Goal: Check status: Check status

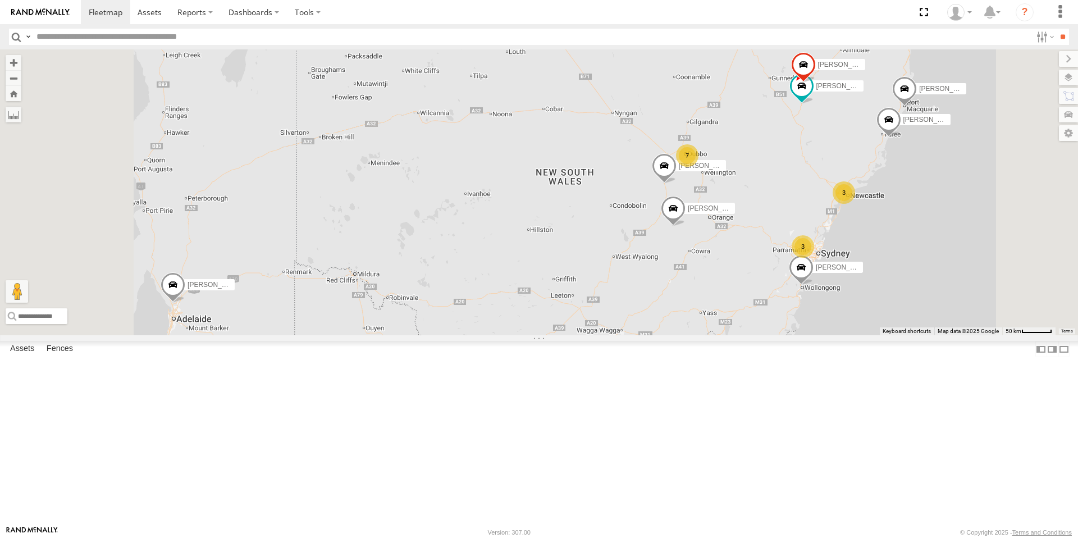
click at [698, 167] on div "7" at bounding box center [687, 155] width 22 height 22
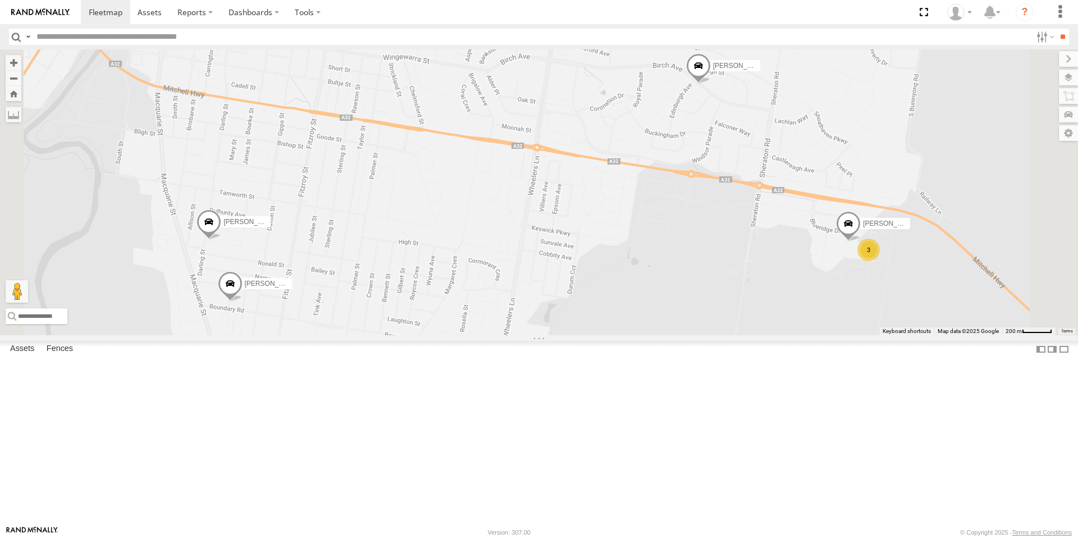
click at [880, 261] on div "3" at bounding box center [868, 250] width 22 height 22
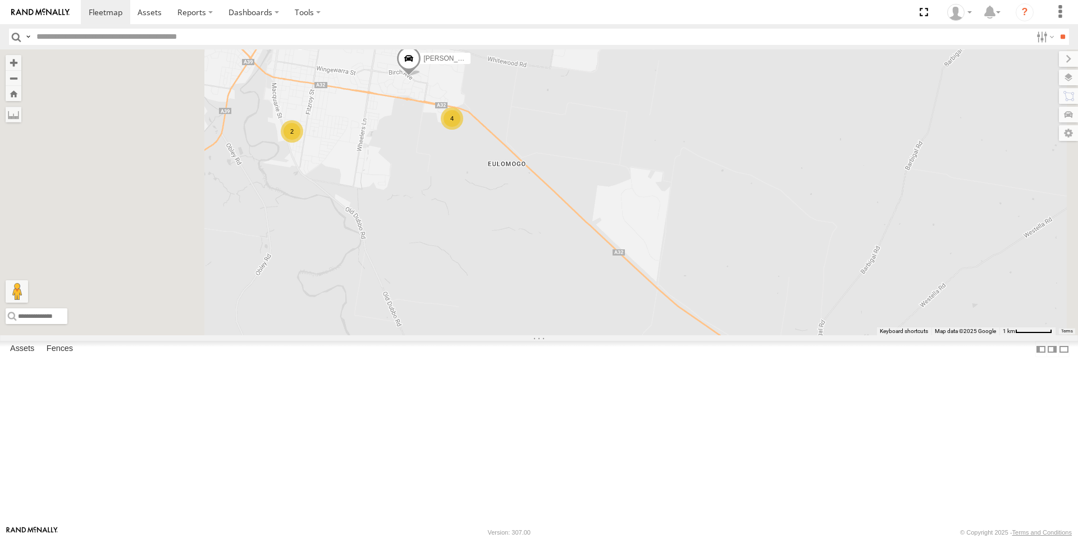
drag, startPoint x: 436, startPoint y: 225, endPoint x: 491, endPoint y: 219, distance: 55.3
click at [538, 211] on div "[PERSON_NAME] [PERSON_NAME] [PERSON_NAME] [PERSON_NAME] [PERSON_NAME] - NEW ute…" at bounding box center [539, 192] width 1078 height 286
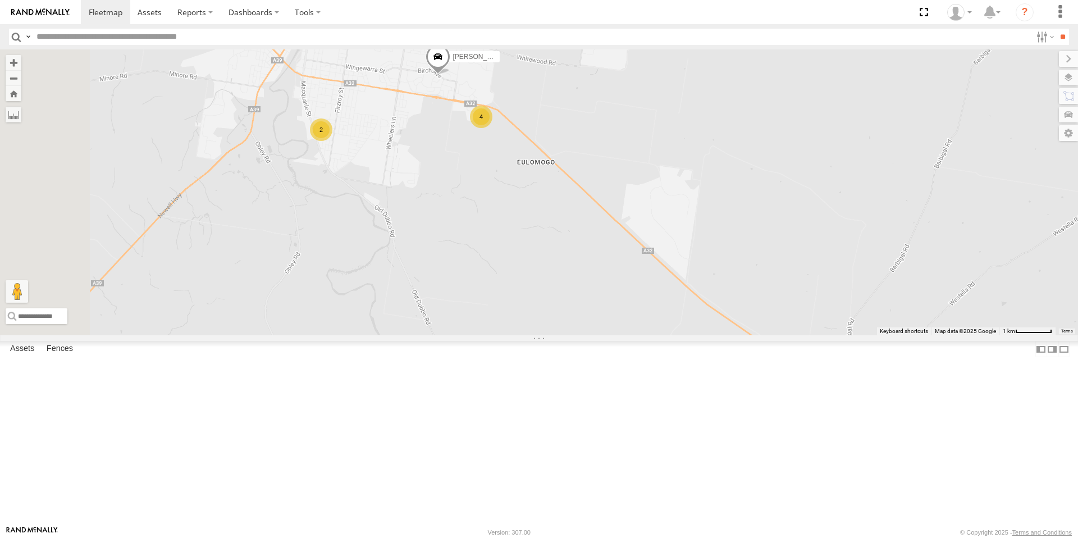
click at [449, 225] on div "[PERSON_NAME] [PERSON_NAME] [PERSON_NAME] [PERSON_NAME] [PERSON_NAME] - NEW ute…" at bounding box center [539, 192] width 1078 height 286
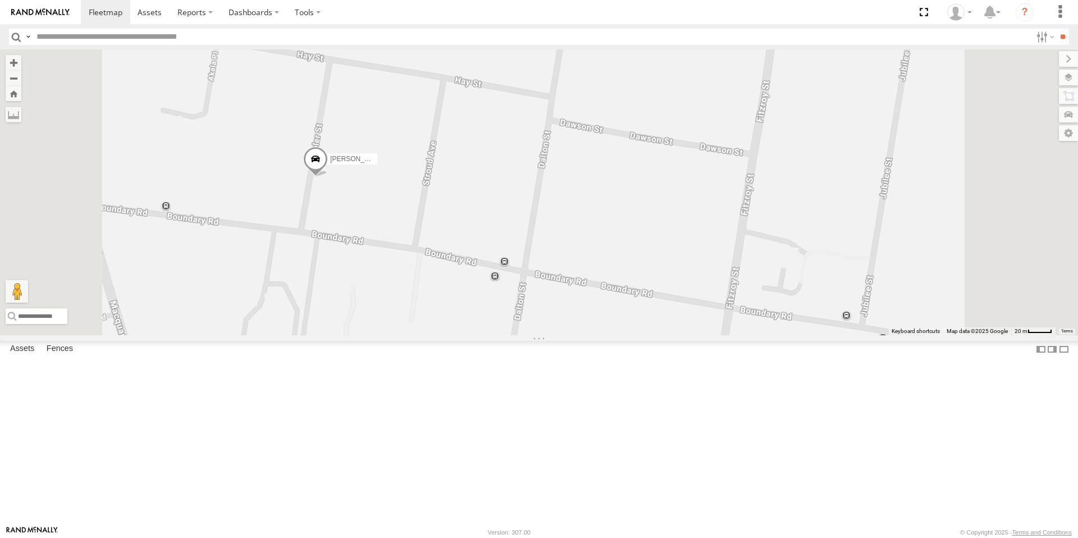
click at [328, 176] on span at bounding box center [315, 161] width 25 height 30
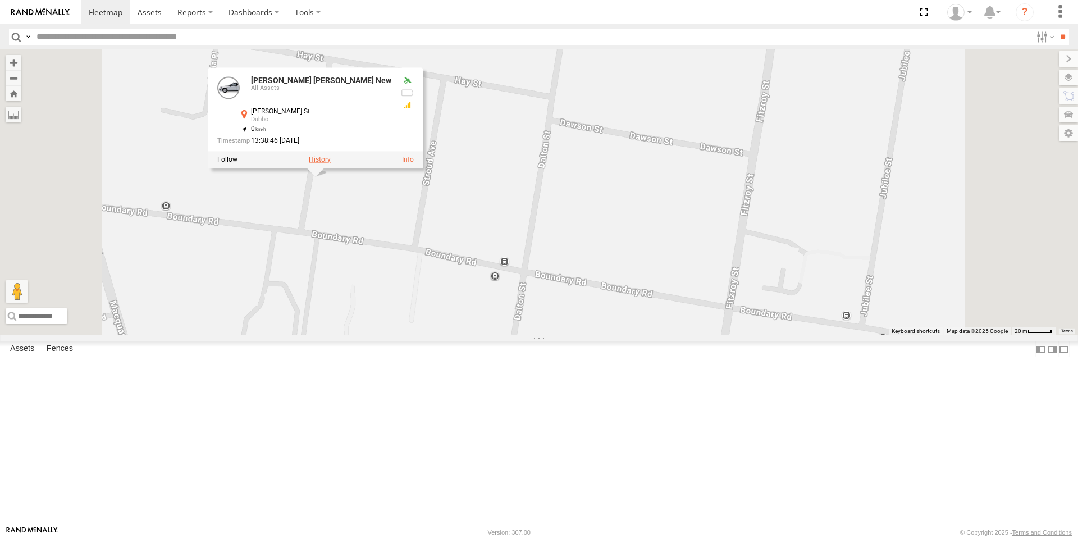
click at [331, 163] on label at bounding box center [320, 159] width 22 height 8
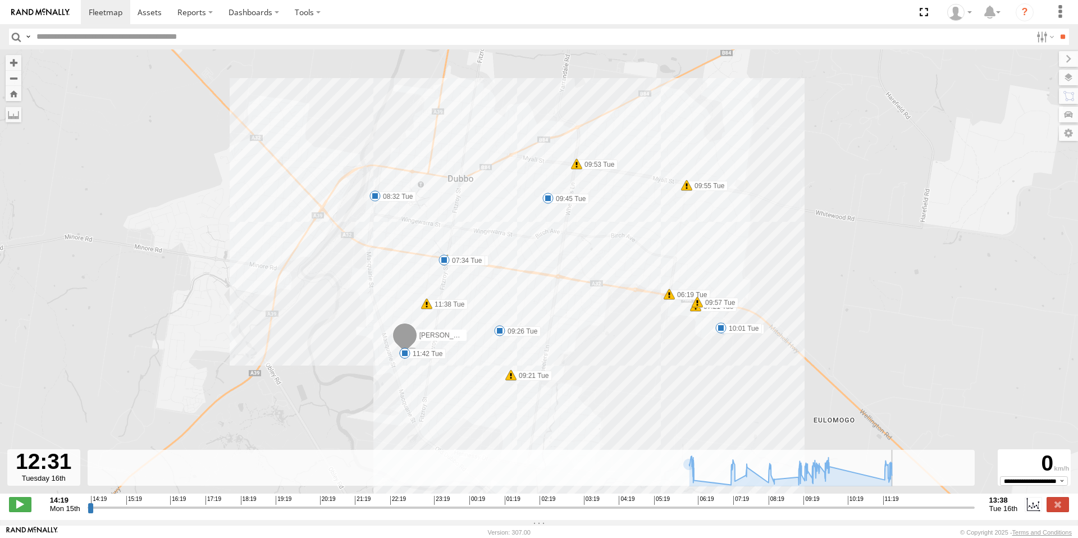
type input "**********"
drag, startPoint x: 89, startPoint y: 516, endPoint x: 961, endPoint y: 478, distance: 872.6
click at [951, 496] on div "Created with Highcharts 6.0.7 [DOMAIN_NAME] 14:19 15:19 16:19 17:19 18:19 19:19…" at bounding box center [531, 504] width 887 height 17
click at [1059, 505] on label at bounding box center [1057, 504] width 22 height 15
